Goal: Task Accomplishment & Management: Complete application form

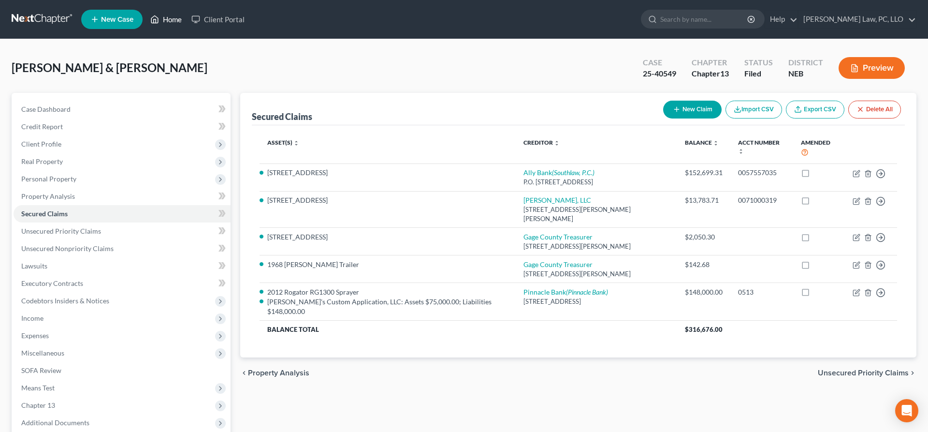
click at [155, 19] on polyline at bounding box center [155, 21] width 2 height 4
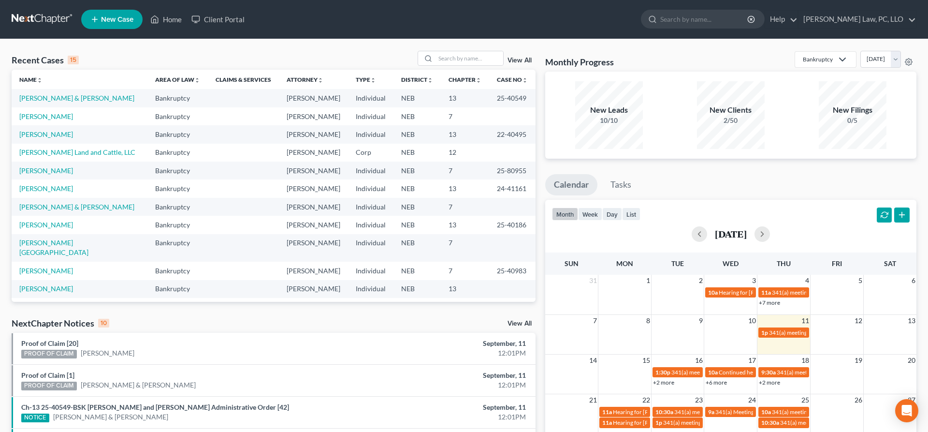
click at [97, 18] on icon at bounding box center [94, 20] width 9 height 12
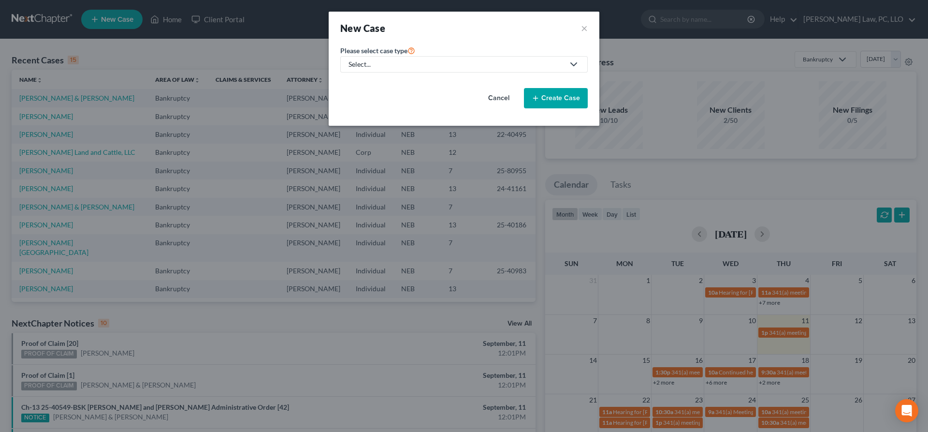
click at [431, 63] on div "Select..." at bounding box center [457, 64] width 216 height 10
click at [390, 84] on div "Bankruptcy" at bounding box center [396, 84] width 92 height 10
select select "48"
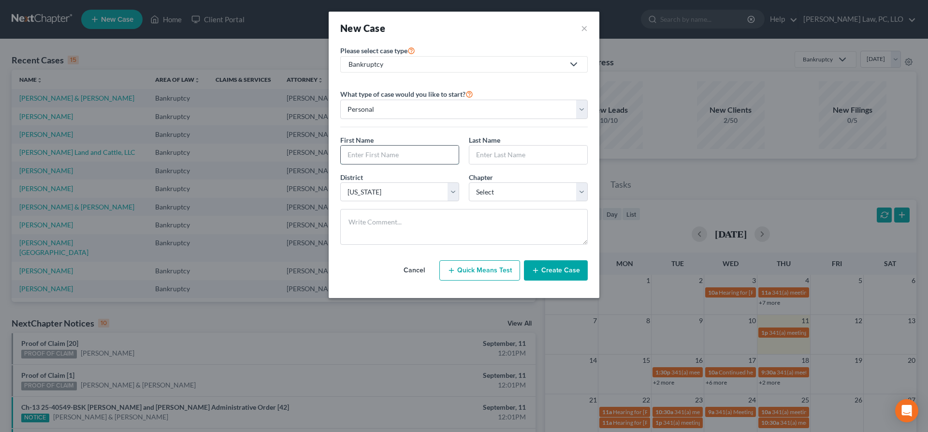
click at [387, 162] on input "text" at bounding box center [400, 155] width 118 height 18
type input "[PERSON_NAME]"
click at [469, 182] on select "Select 7 11 12 13" at bounding box center [528, 191] width 119 height 19
select select "0"
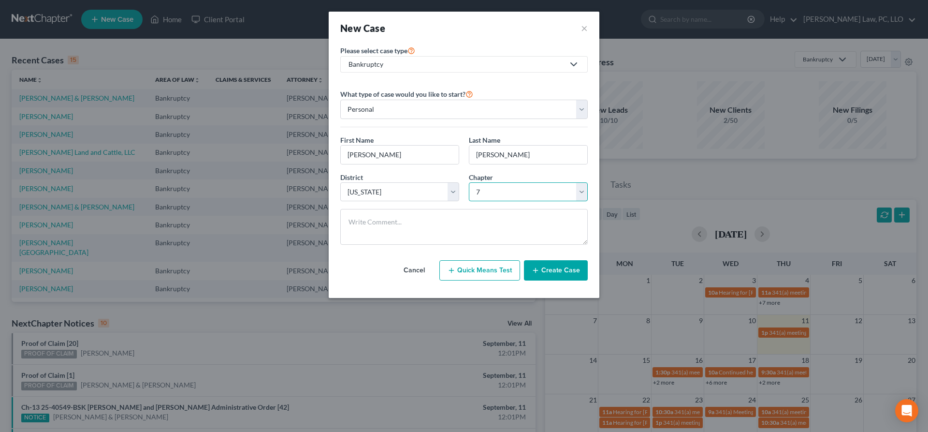
click option "7" at bounding box center [0, 0] width 0 height 0
click at [567, 271] on button "Create Case" at bounding box center [556, 270] width 64 height 20
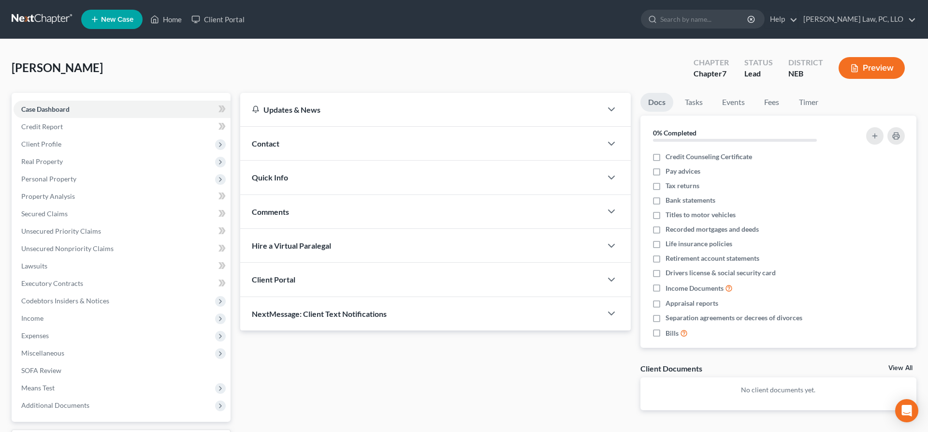
click at [366, 288] on div "Client Portal" at bounding box center [421, 279] width 362 height 33
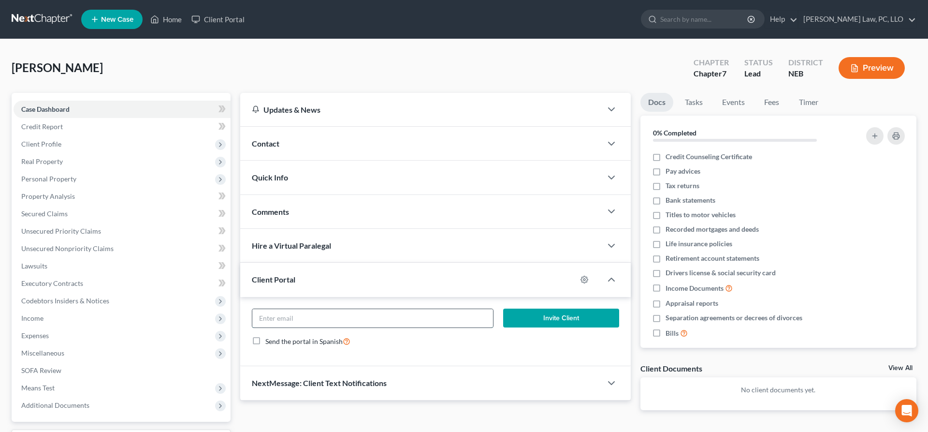
click at [414, 310] on input "email" at bounding box center [372, 318] width 241 height 18
paste input "[PERSON_NAME] <[EMAIL_ADDRESS][DOMAIN_NAME]>"
type input "[EMAIL_ADDRESS][DOMAIN_NAME]"
click at [580, 309] on button "Invite Client" at bounding box center [561, 317] width 116 height 19
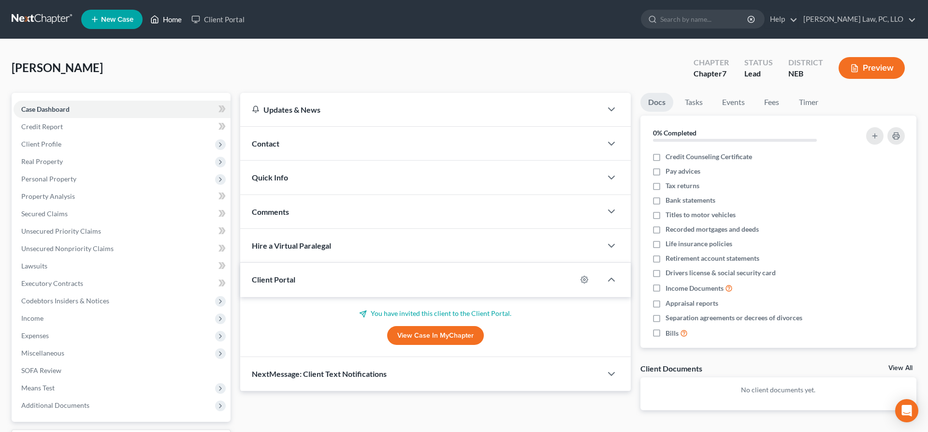
click at [161, 14] on link "Home" at bounding box center [166, 19] width 41 height 17
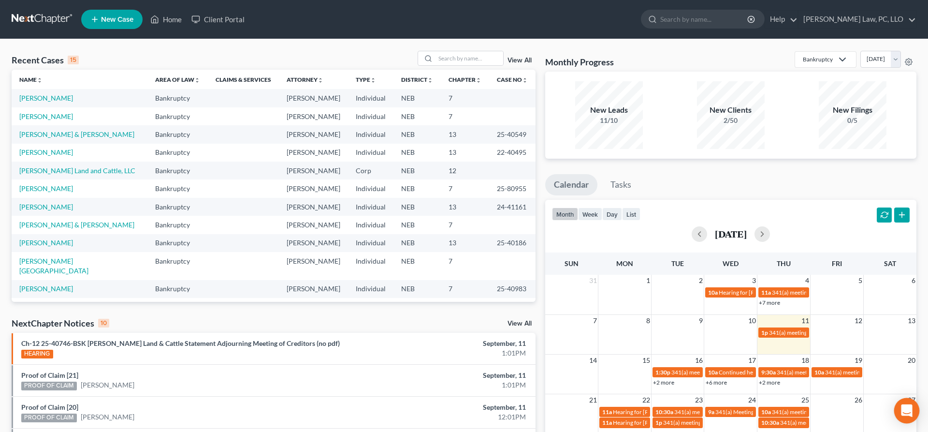
click at [903, 412] on icon "Open Intercom Messenger" at bounding box center [906, 410] width 11 height 13
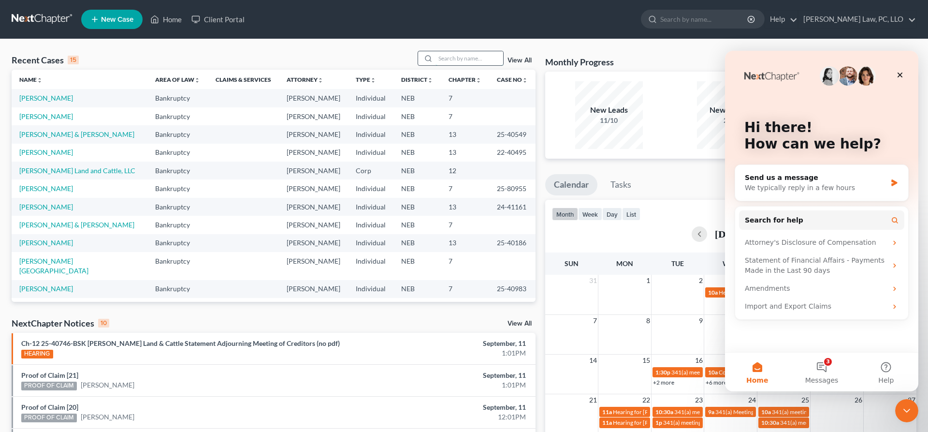
click at [456, 63] on input "search" at bounding box center [470, 58] width 68 height 14
type input "shaw"
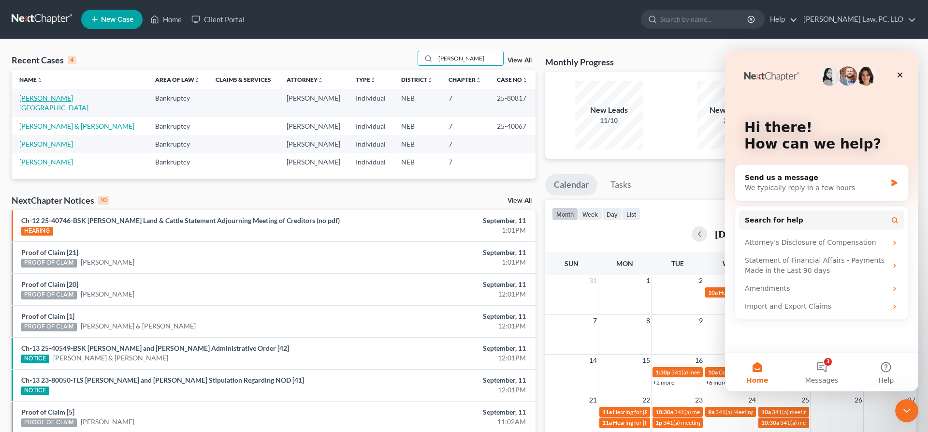
click at [46, 96] on link "Shaw, Chad" at bounding box center [53, 103] width 69 height 18
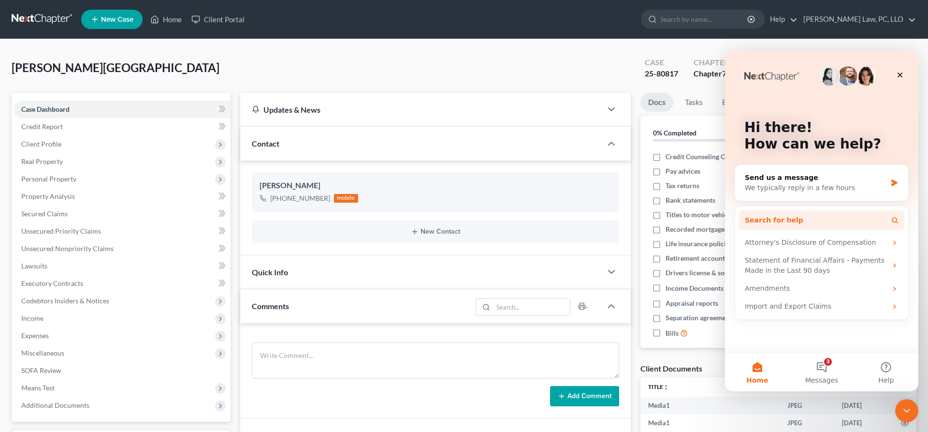
scroll to position [580, 0]
click at [824, 372] on button "3 Messages" at bounding box center [822, 371] width 64 height 39
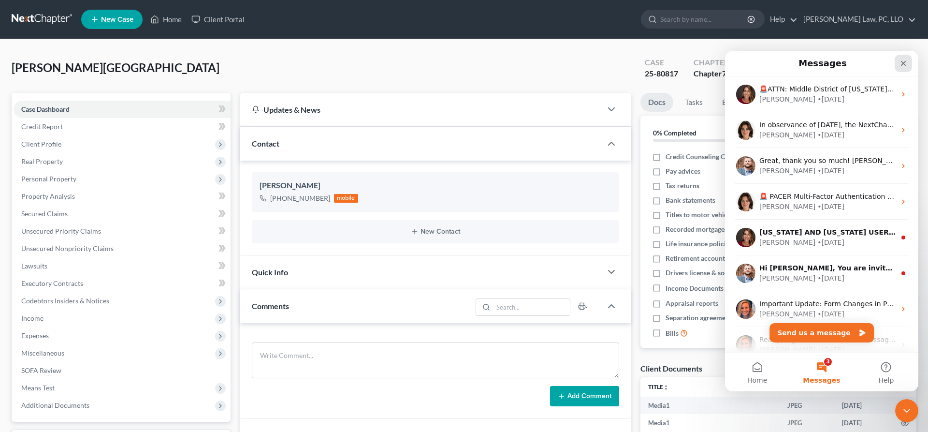
click at [905, 64] on icon "Close" at bounding box center [903, 63] width 5 height 5
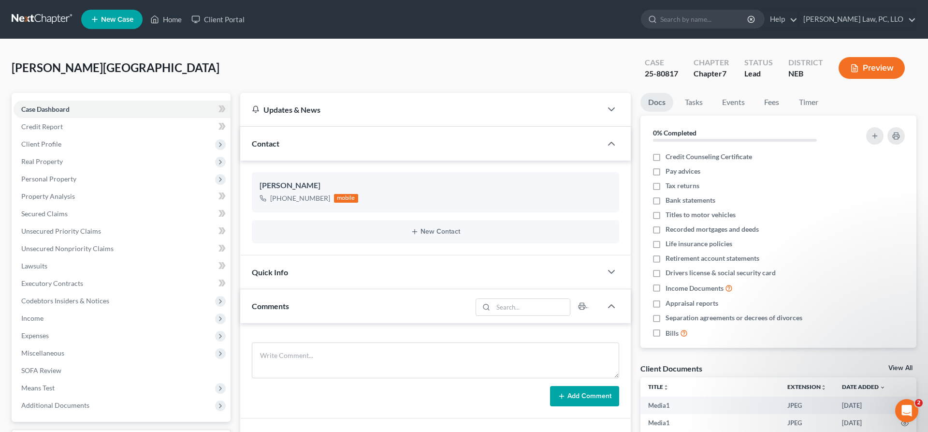
scroll to position [0, 0]
click at [86, 195] on link "Property Analysis" at bounding box center [122, 196] width 217 height 17
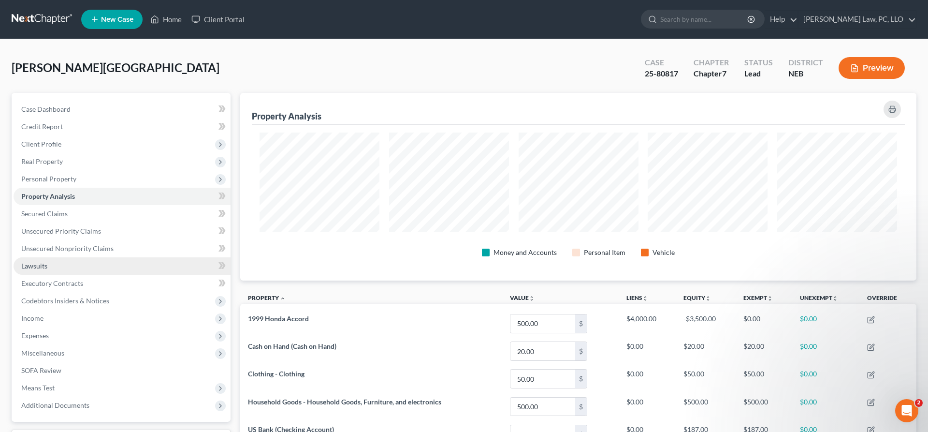
scroll to position [111, 0]
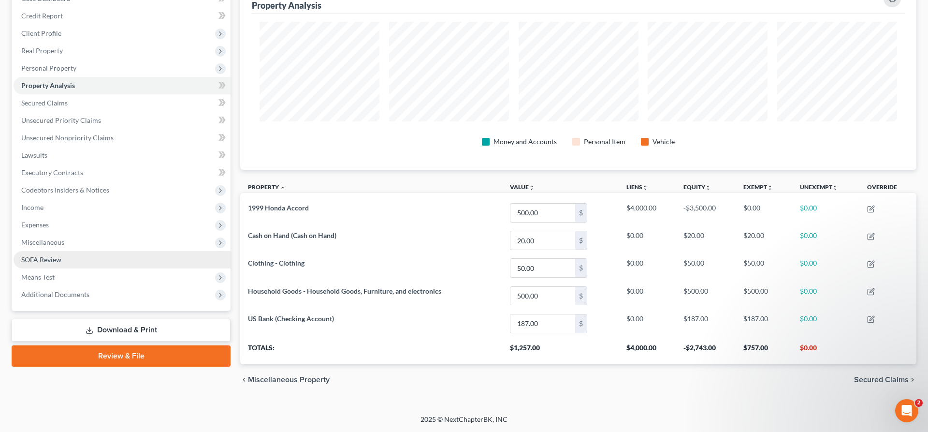
click at [92, 262] on link "SOFA Review" at bounding box center [122, 259] width 217 height 17
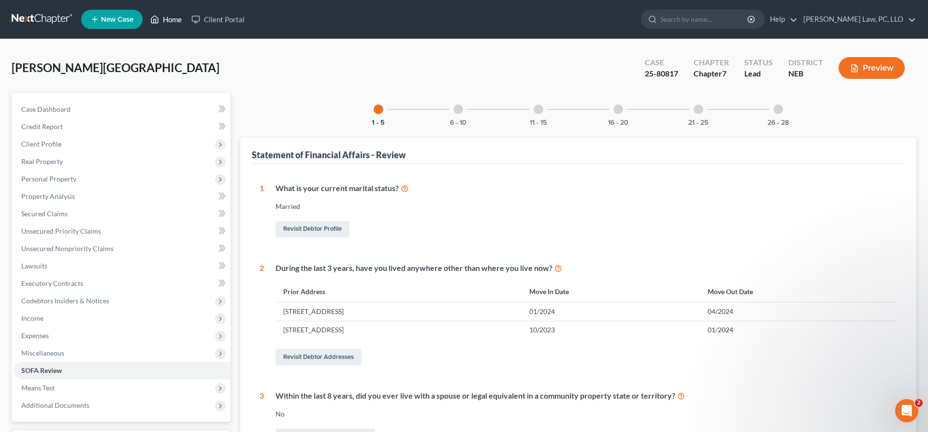
click at [182, 16] on link "Home" at bounding box center [166, 19] width 41 height 17
